Goal: Transaction & Acquisition: Obtain resource

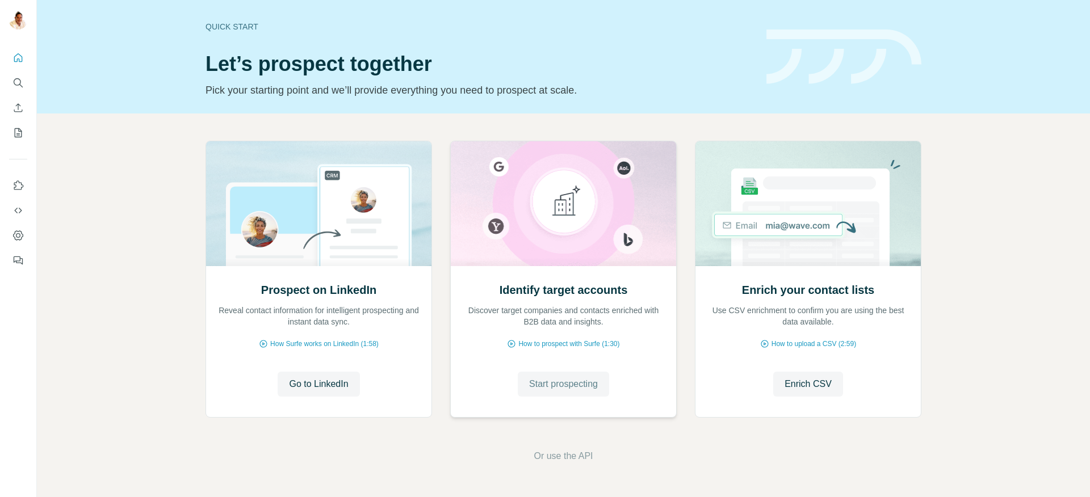
click at [519, 381] on button "Start prospecting" at bounding box center [563, 384] width 91 height 25
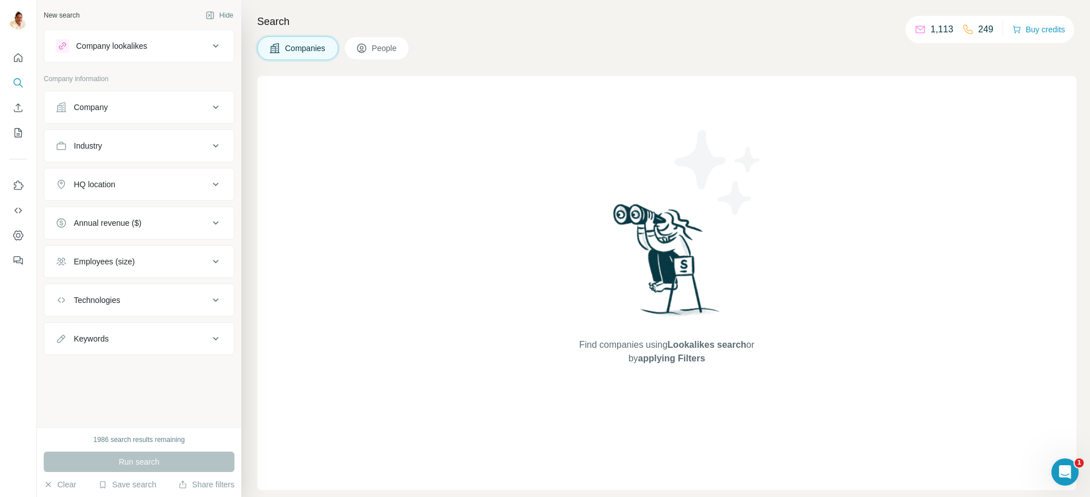
click at [95, 116] on button "Company" at bounding box center [139, 107] width 190 height 27
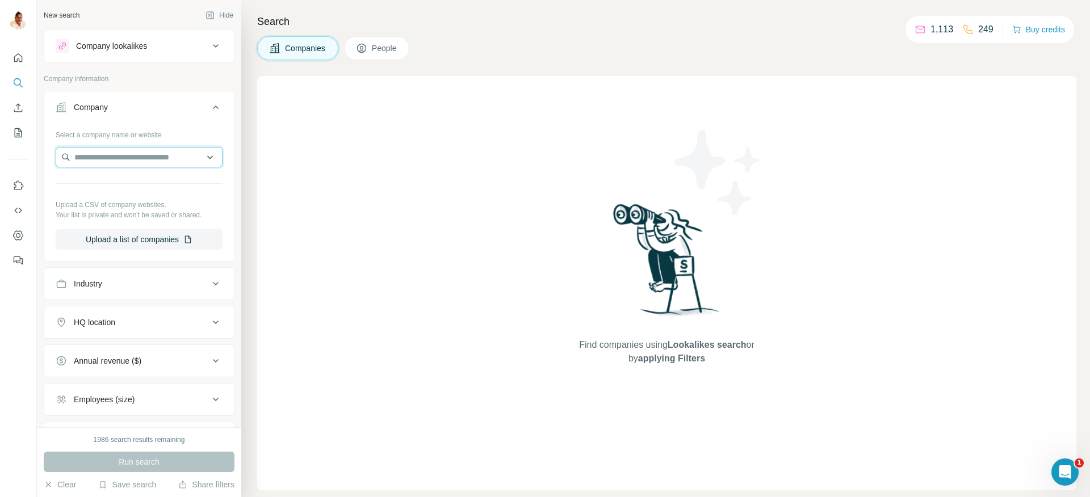
click at [108, 161] on input "text" at bounding box center [139, 157] width 167 height 20
paste input "******"
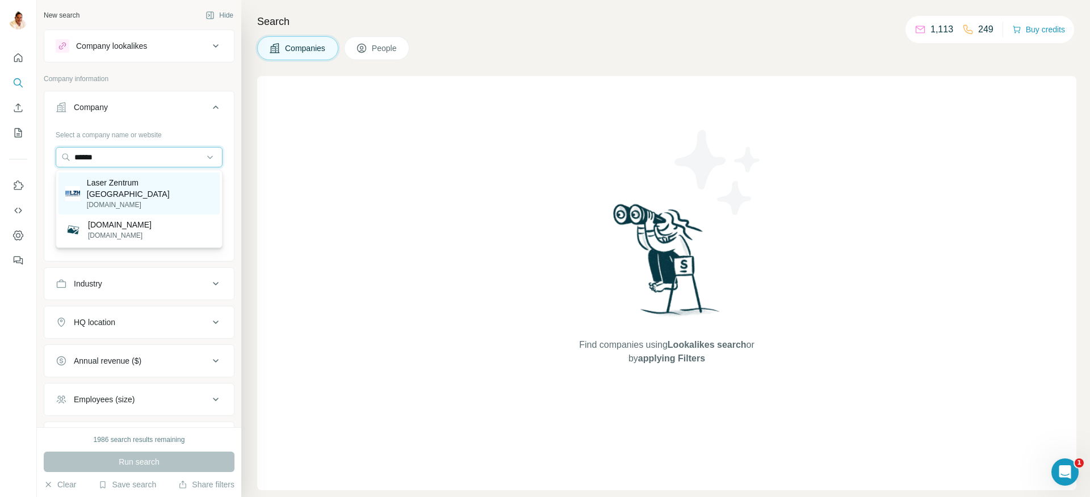
type input "******"
click at [179, 186] on p "Laser Zentrum Hannover" at bounding box center [150, 188] width 126 height 23
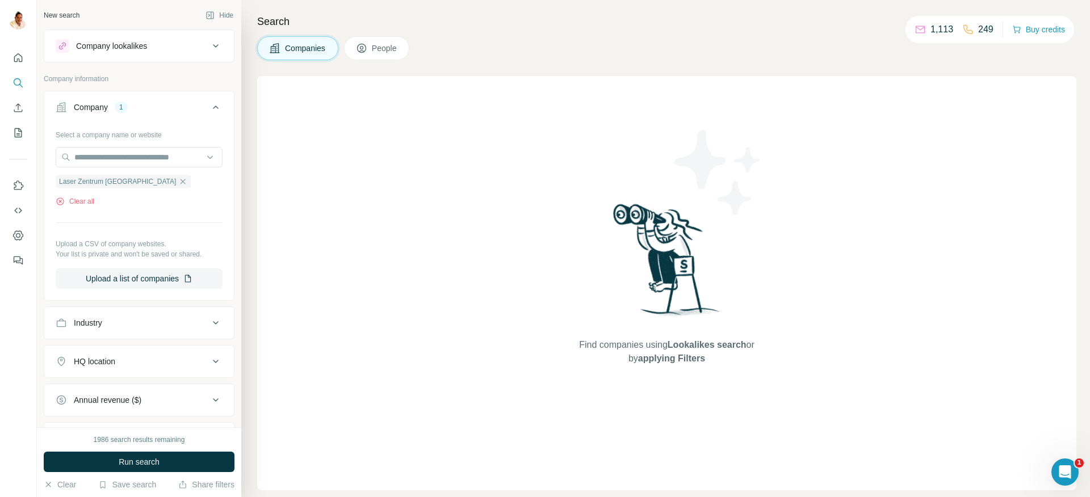
click at [128, 458] on span "Run search" at bounding box center [139, 462] width 41 height 11
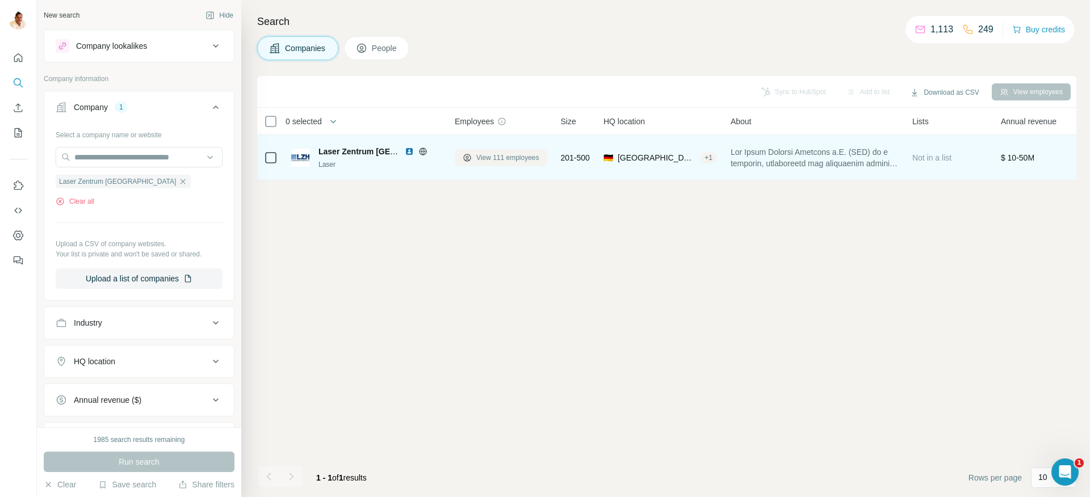
click at [485, 163] on button "View 111 employees" at bounding box center [501, 157] width 93 height 17
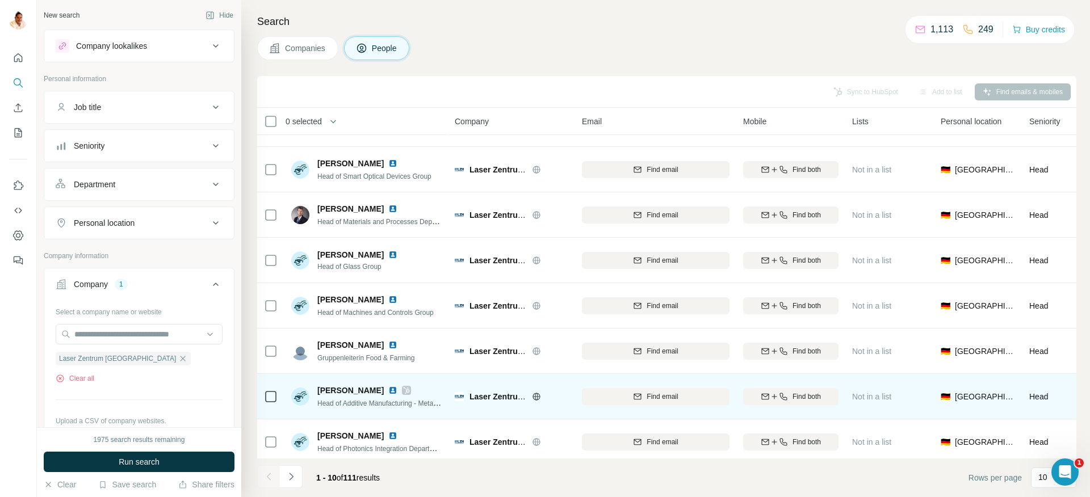
scroll to position [131, 0]
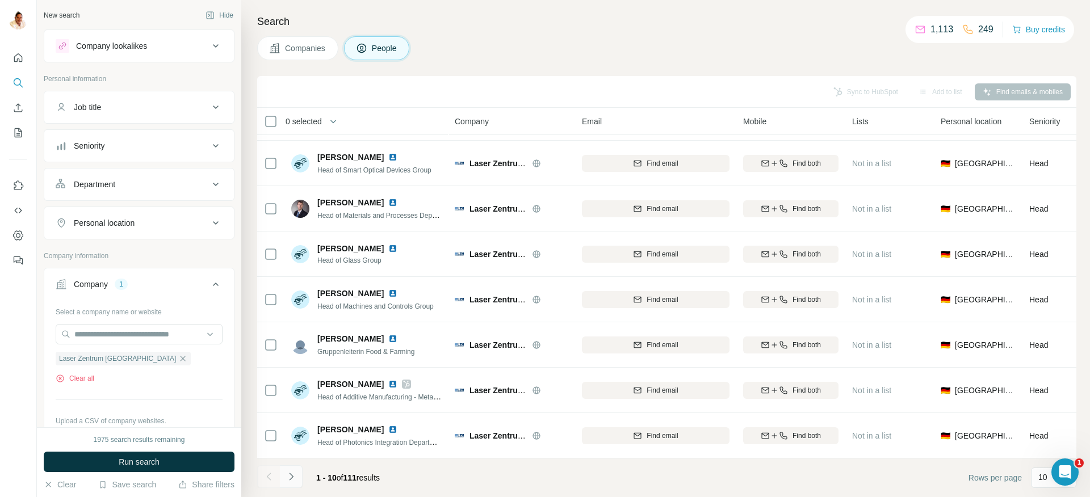
click at [293, 476] on icon "Navigate to next page" at bounding box center [291, 476] width 11 height 11
click at [288, 474] on icon "Navigate to next page" at bounding box center [291, 476] width 11 height 11
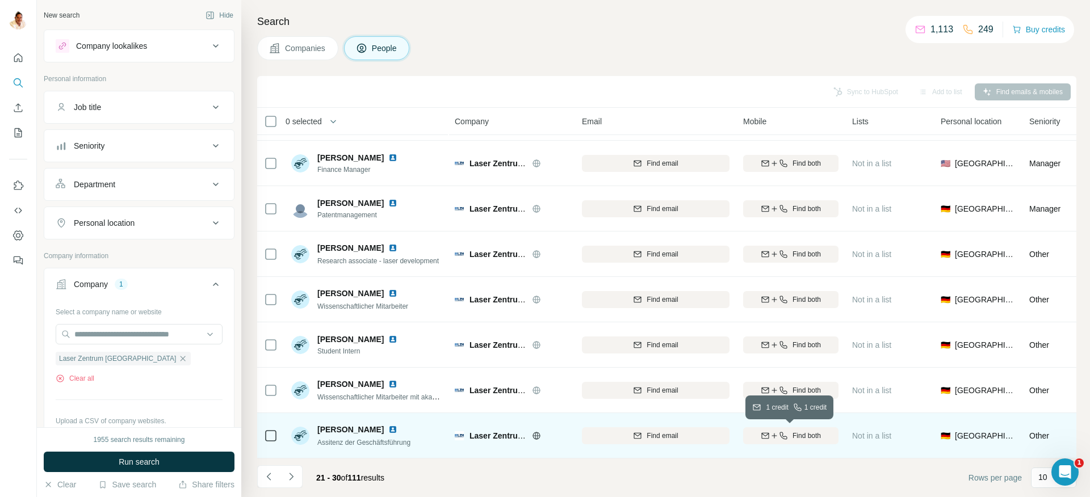
click at [779, 435] on icon "button" at bounding box center [783, 436] width 9 height 9
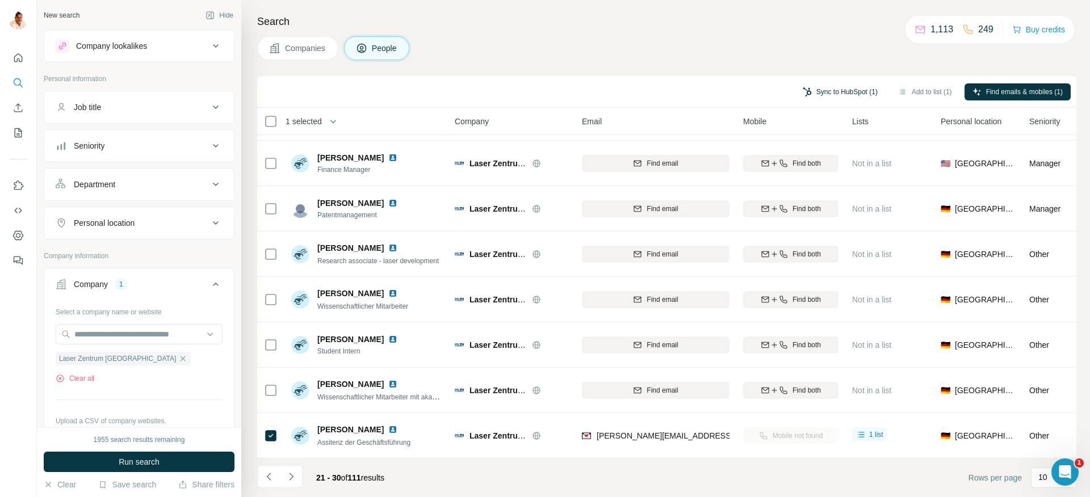
click at [842, 91] on button "Sync to HubSpot (1)" at bounding box center [840, 91] width 91 height 17
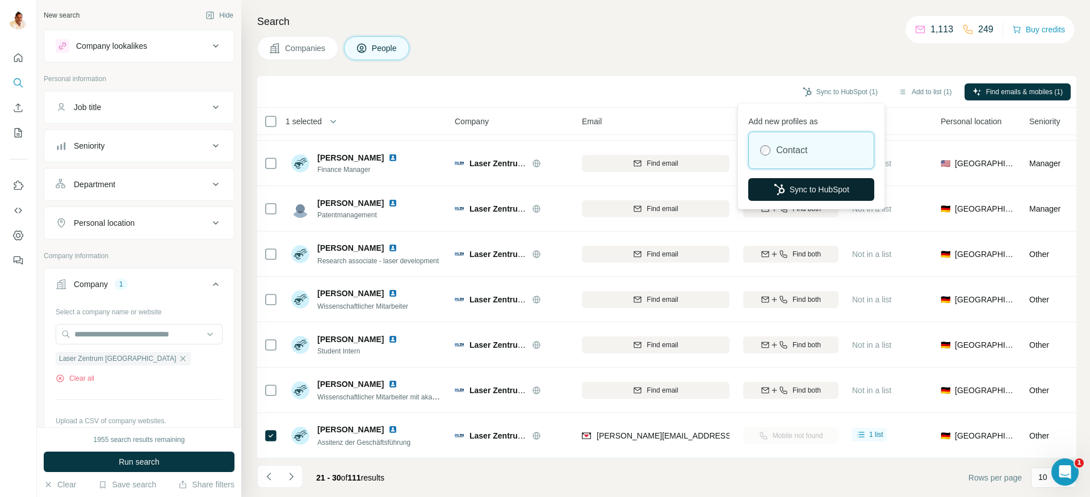
click at [816, 181] on button "Sync to HubSpot" at bounding box center [811, 189] width 126 height 23
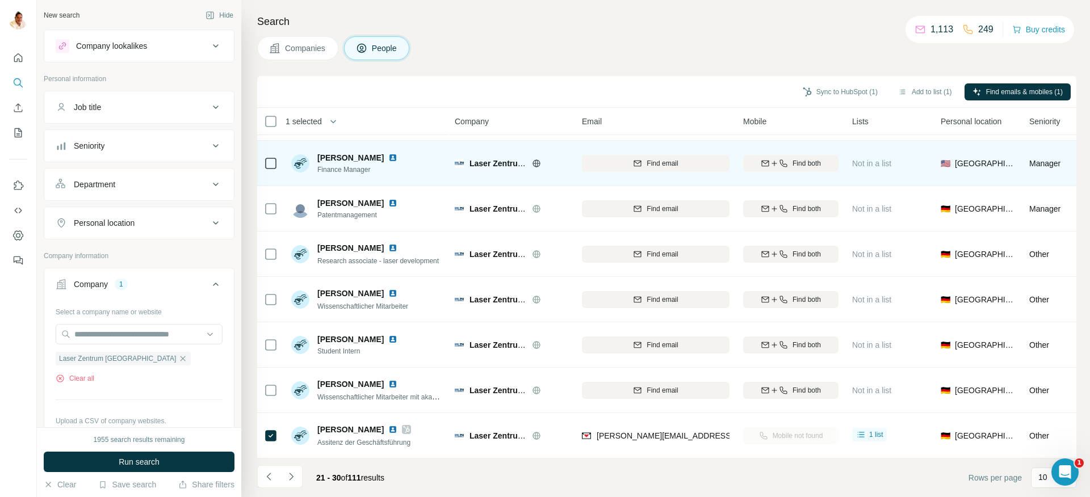
click at [264, 162] on icon at bounding box center [271, 164] width 14 height 14
click at [814, 162] on span "Find both" at bounding box center [807, 163] width 28 height 10
click at [292, 475] on icon "Navigate to next page" at bounding box center [291, 476] width 11 height 11
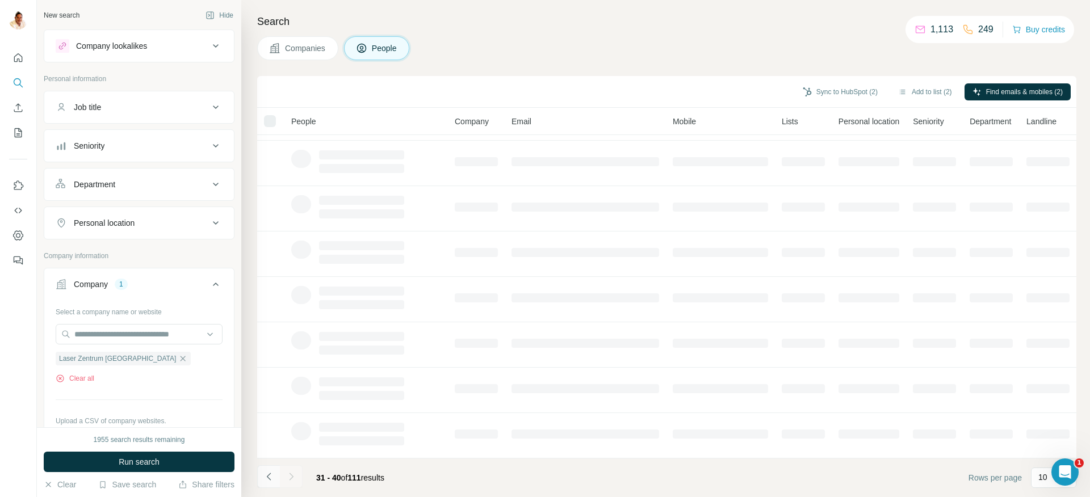
click at [267, 478] on icon "Navigate to previous page" at bounding box center [268, 476] width 4 height 7
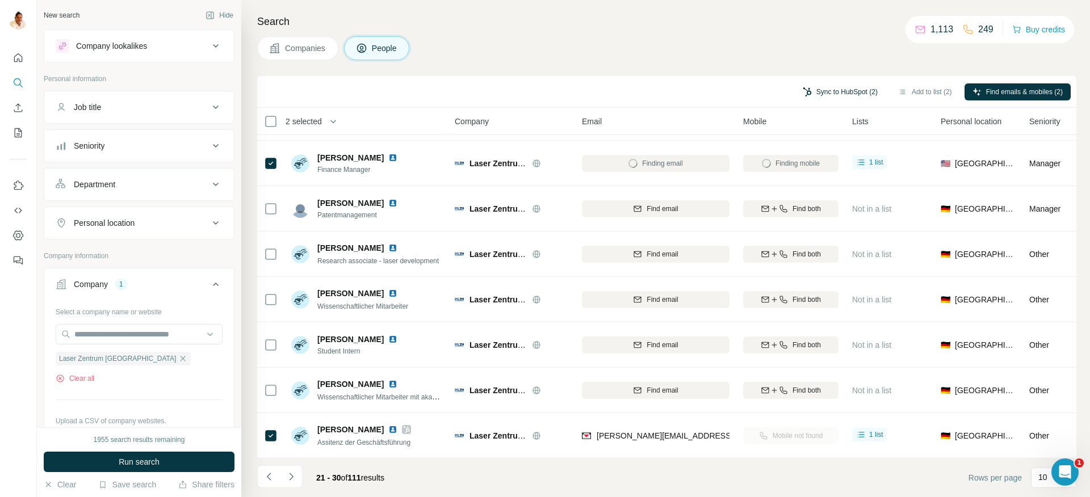
click at [846, 90] on button "Sync to HubSpot (2)" at bounding box center [840, 91] width 91 height 17
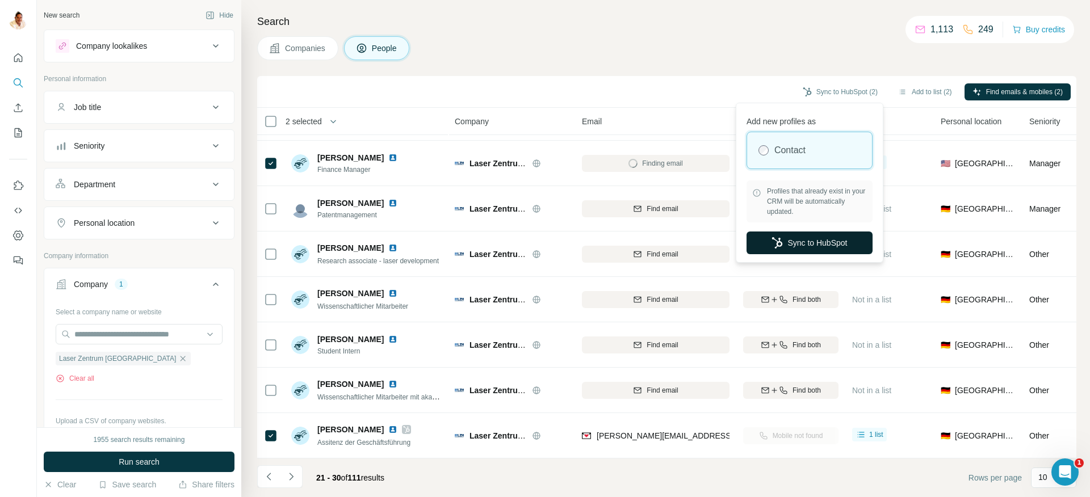
click at [792, 247] on button "Sync to HubSpot" at bounding box center [810, 243] width 126 height 23
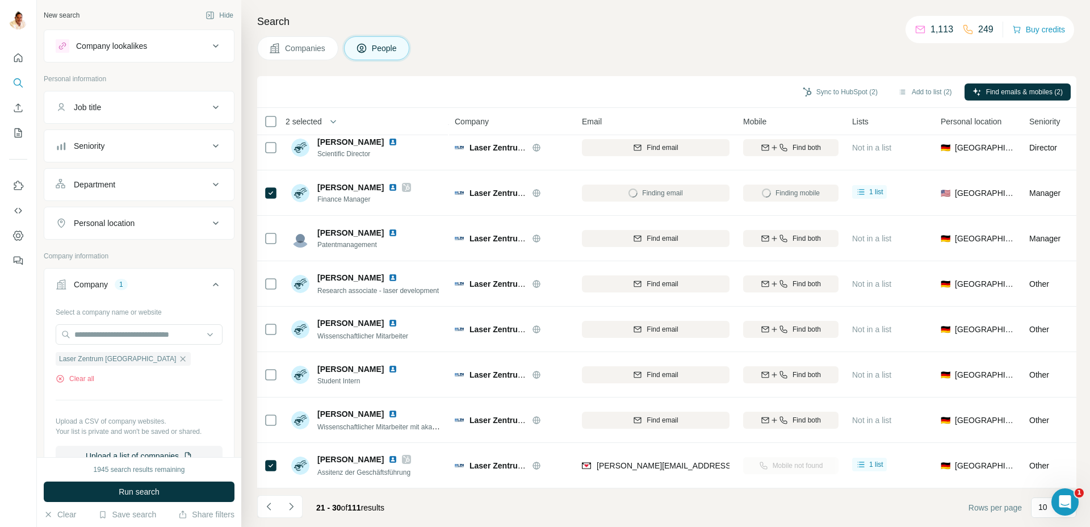
scroll to position [101, 0]
click at [178, 358] on icon "button" at bounding box center [182, 358] width 9 height 9
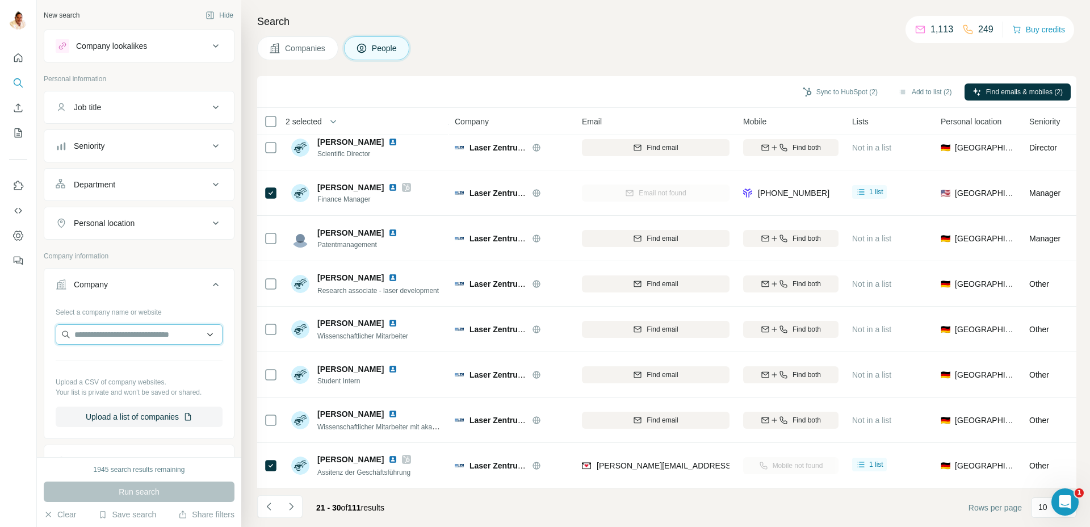
click at [127, 337] on input "text" at bounding box center [139, 334] width 167 height 20
paste input "**********"
type input "**********"
click at [132, 361] on p "Environmental and Engineering" at bounding box center [143, 359] width 111 height 11
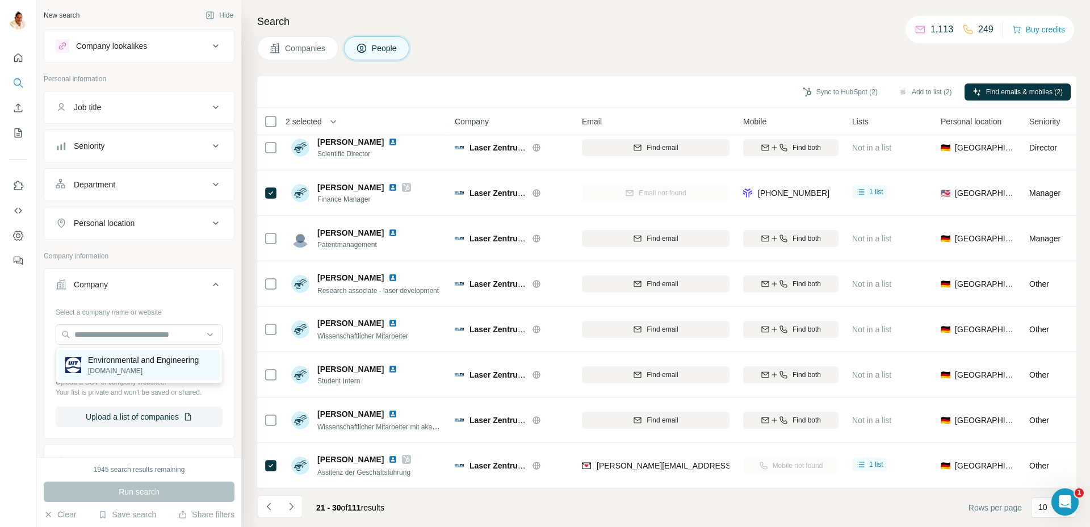
scroll to position [0, 0]
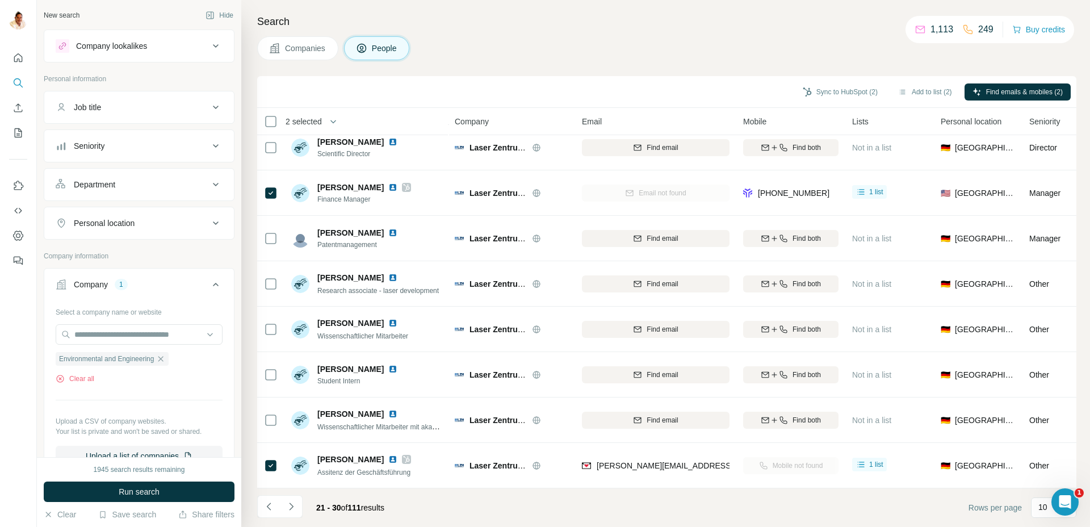
click at [133, 493] on span "Run search" at bounding box center [139, 491] width 41 height 11
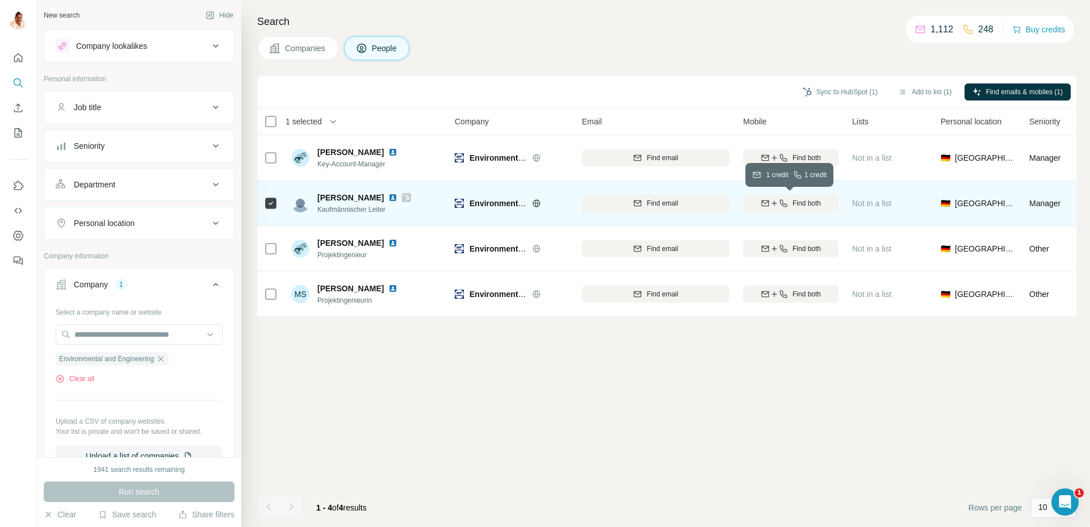
click at [781, 206] on icon "button" at bounding box center [783, 203] width 9 height 9
click at [410, 198] on icon at bounding box center [406, 197] width 7 height 9
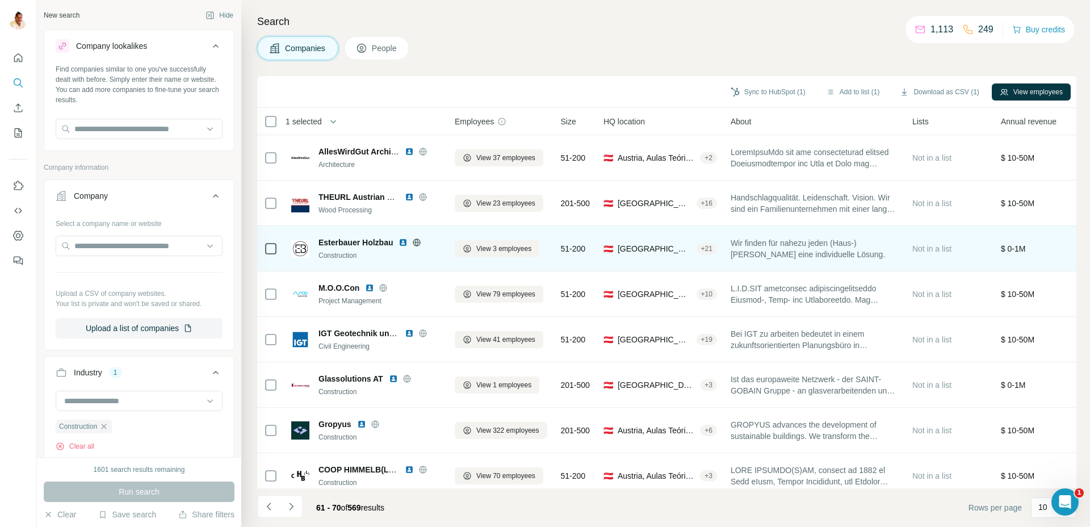
scroll to position [101, 0]
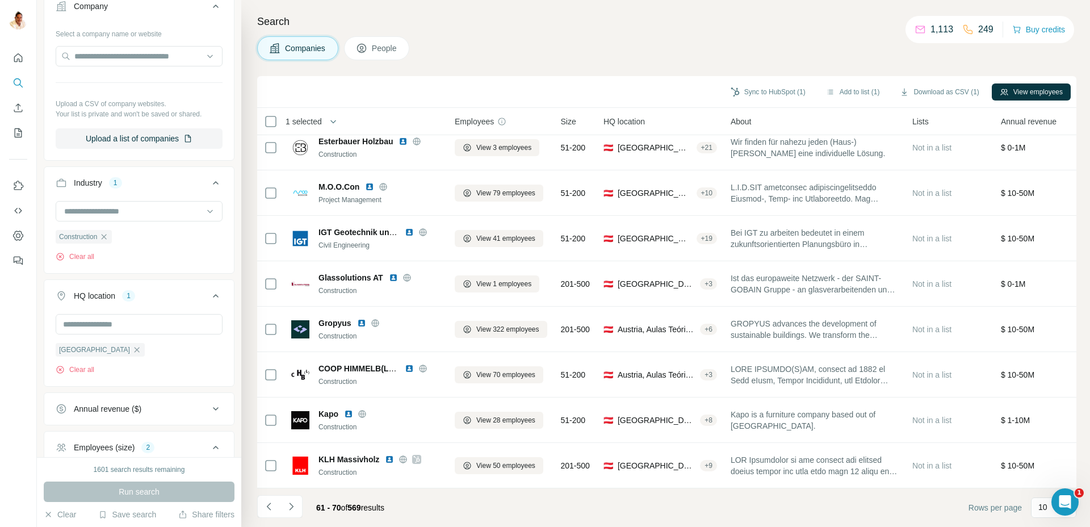
click at [106, 235] on icon "button" at bounding box center [104, 236] width 5 height 5
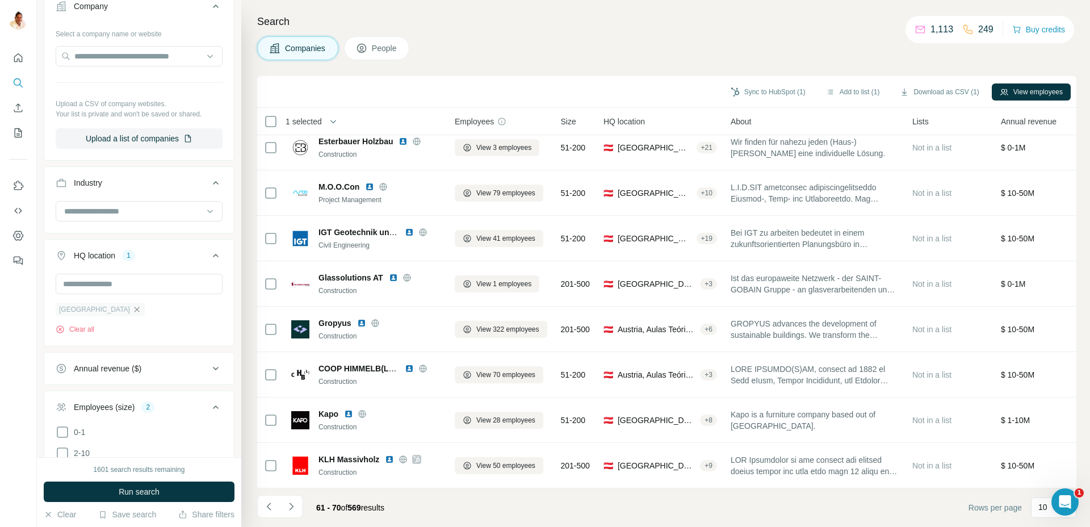
click at [135, 309] on icon "button" at bounding box center [137, 309] width 5 height 5
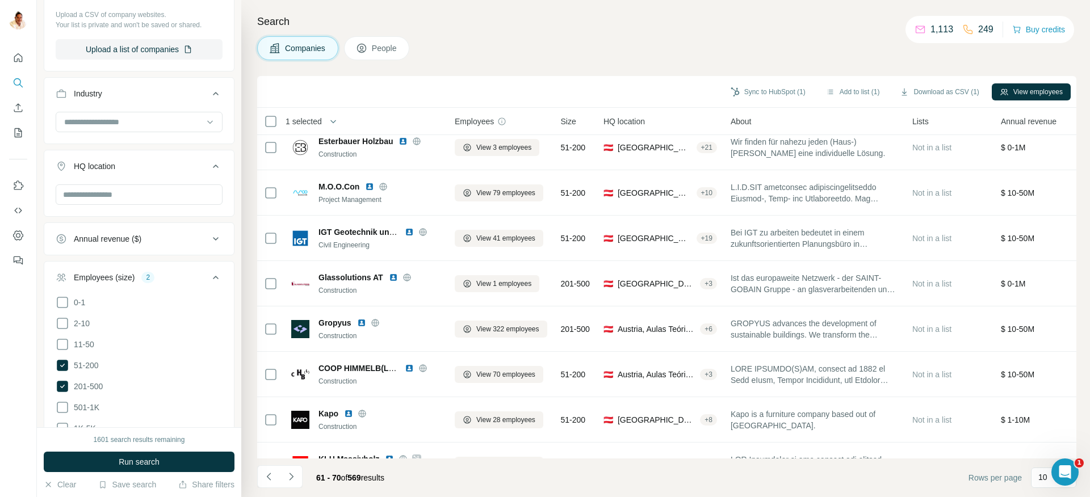
scroll to position [131, 0]
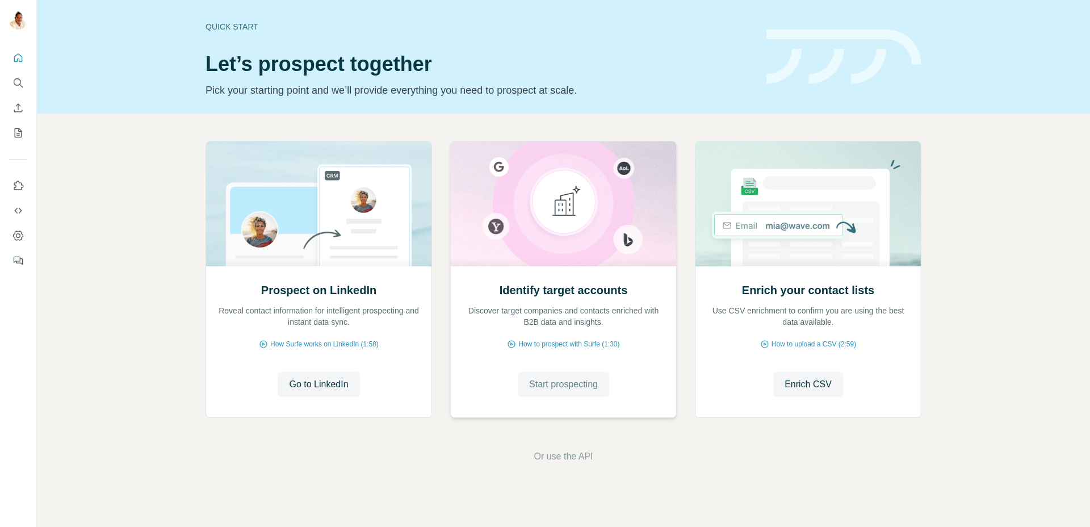
click at [550, 387] on span "Start prospecting" at bounding box center [563, 385] width 69 height 14
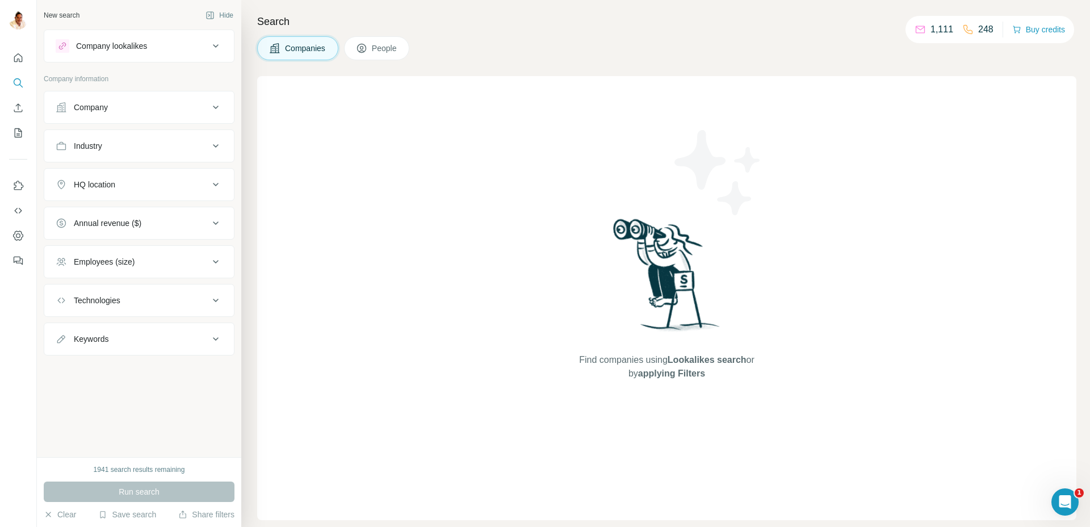
click at [107, 102] on div "Company" at bounding box center [91, 107] width 34 height 11
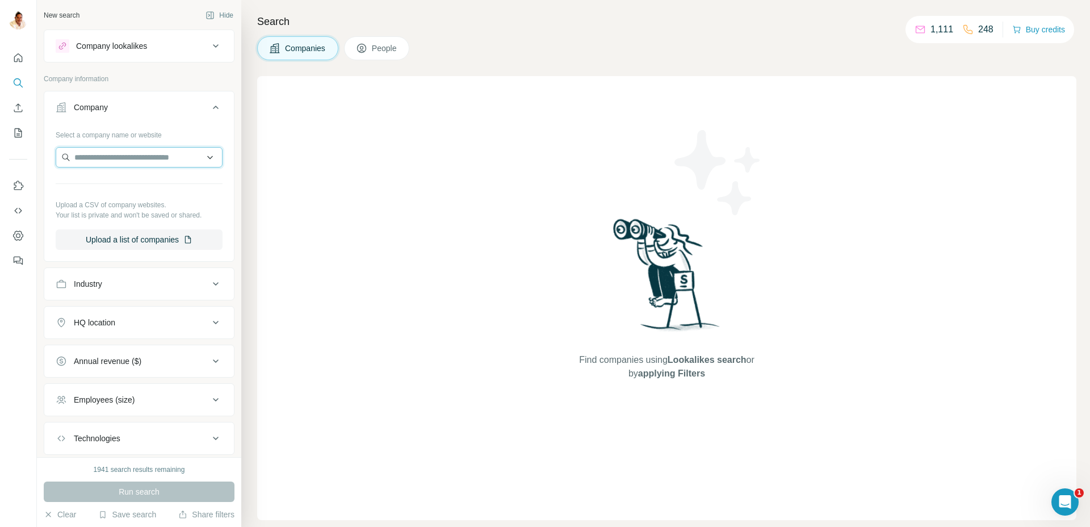
click at [116, 152] on input "text" at bounding box center [139, 157] width 167 height 20
paste input "*********"
type input "*********"
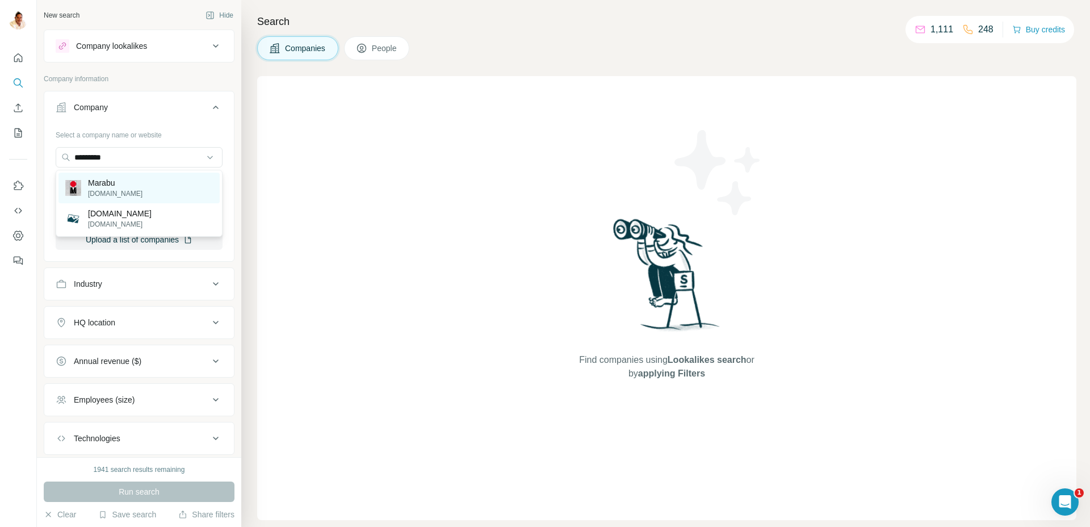
click at [108, 195] on p "marabu.de" at bounding box center [115, 194] width 55 height 10
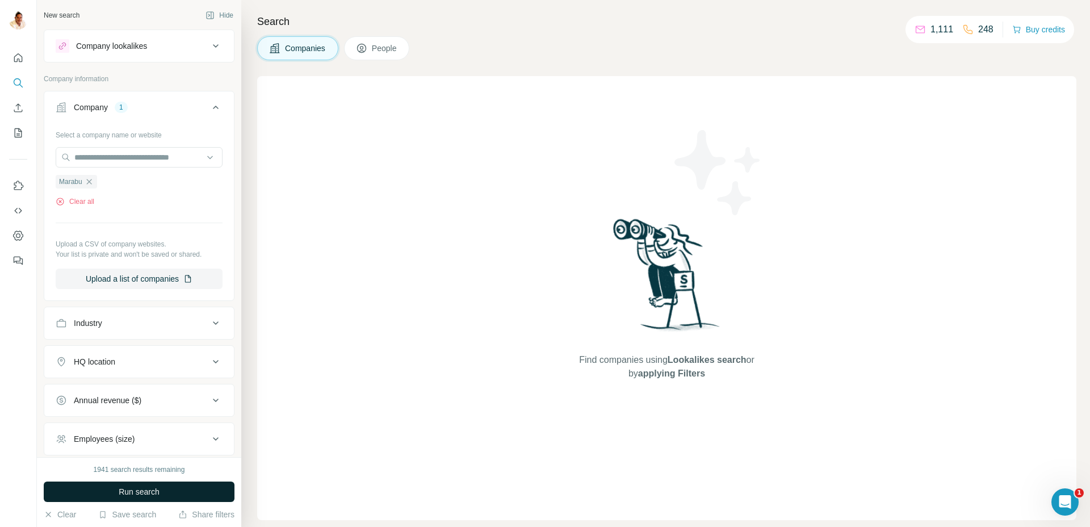
click at [144, 490] on span "Run search" at bounding box center [139, 491] width 41 height 11
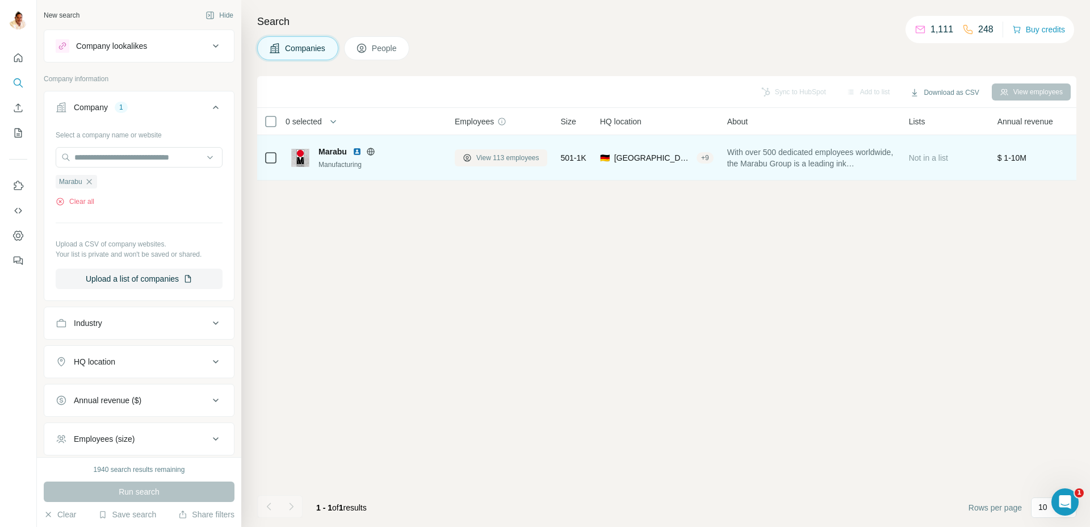
click at [512, 156] on span "View 113 employees" at bounding box center [507, 158] width 63 height 10
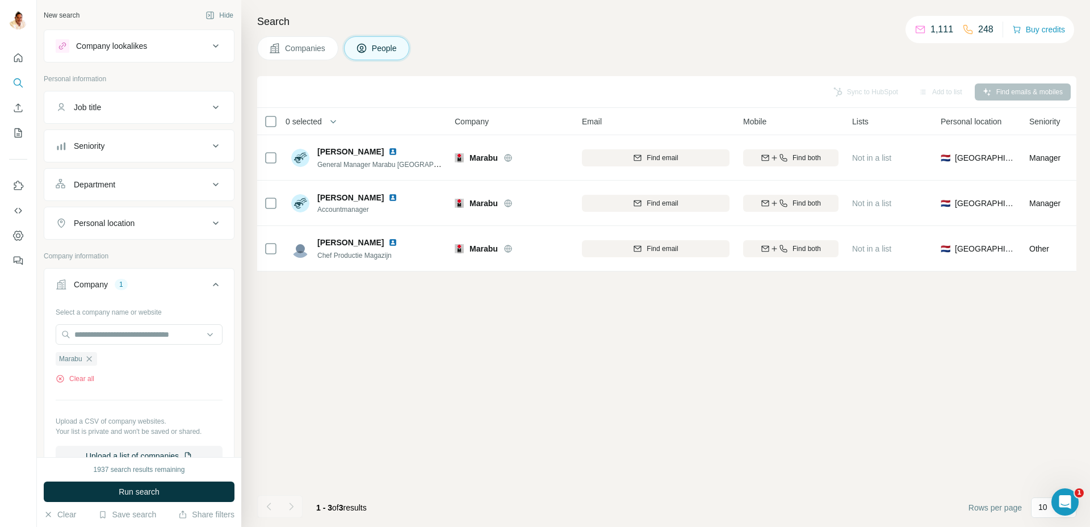
click at [315, 44] on span "Companies" at bounding box center [305, 48] width 41 height 11
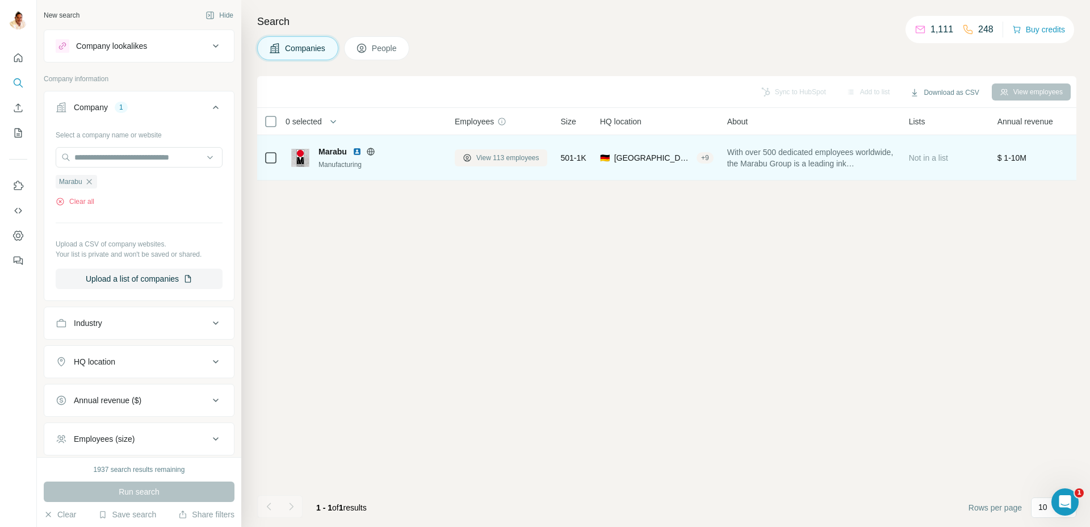
drag, startPoint x: 490, startPoint y: 167, endPoint x: 491, endPoint y: 161, distance: 5.8
click at [489, 167] on div "View 113 employees" at bounding box center [501, 157] width 93 height 31
click at [491, 161] on span "View 113 employees" at bounding box center [507, 158] width 63 height 10
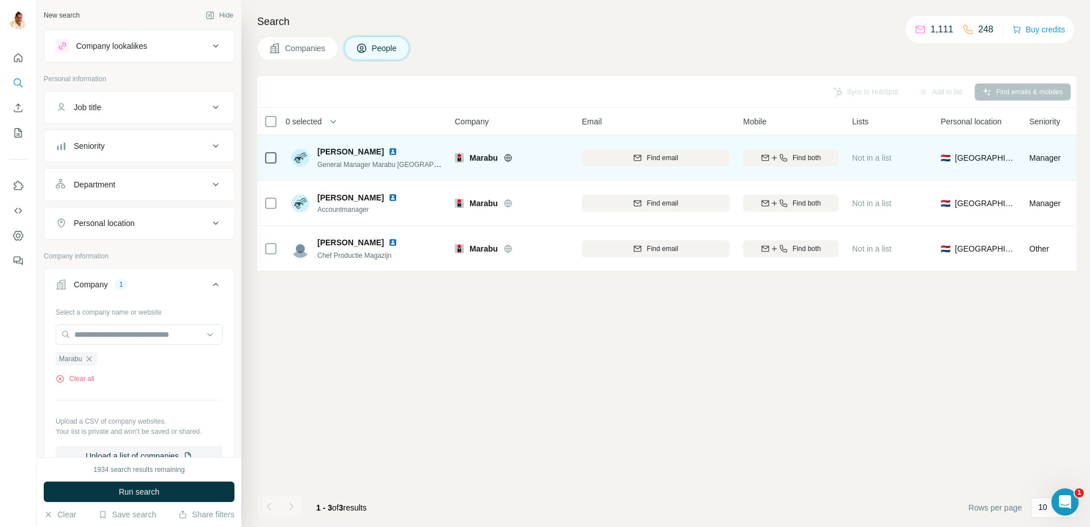
click at [322, 49] on span "Companies" at bounding box center [305, 48] width 41 height 11
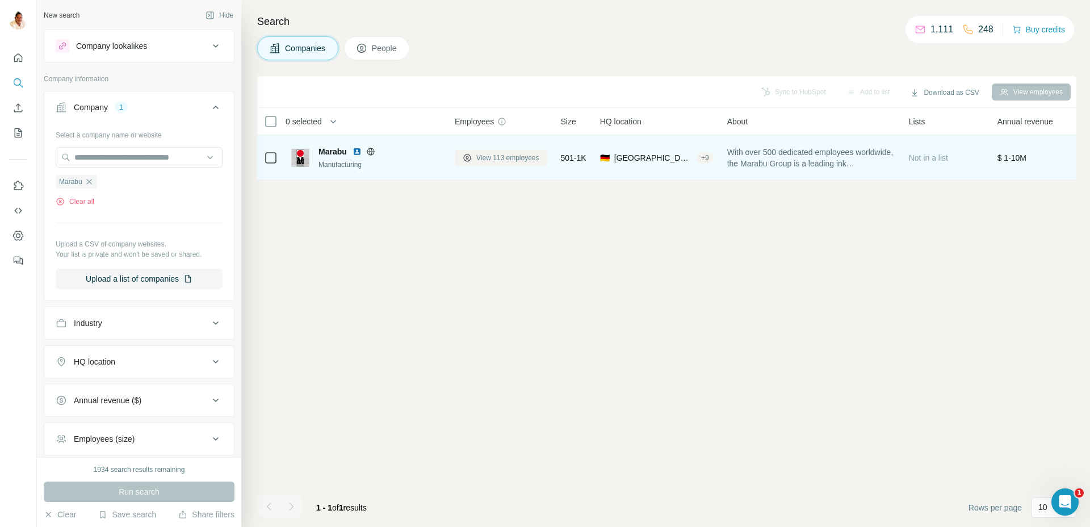
click at [481, 160] on span "View 113 employees" at bounding box center [507, 158] width 63 height 10
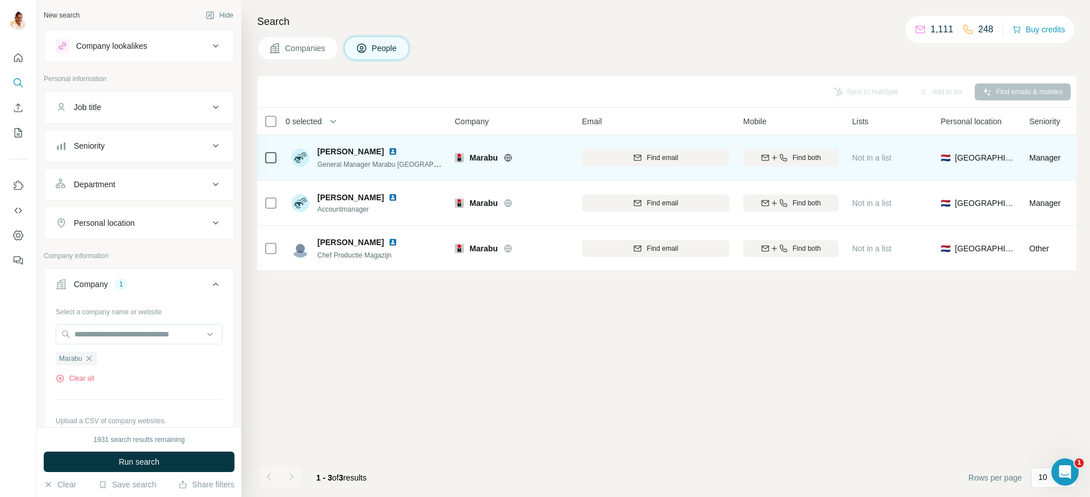
click at [295, 43] on span "Companies" at bounding box center [305, 48] width 41 height 11
